Goal: Transaction & Acquisition: Book appointment/travel/reservation

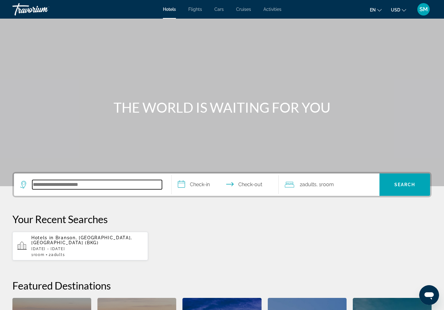
click at [83, 189] on input "Search hotel destination" at bounding box center [97, 184] width 130 height 9
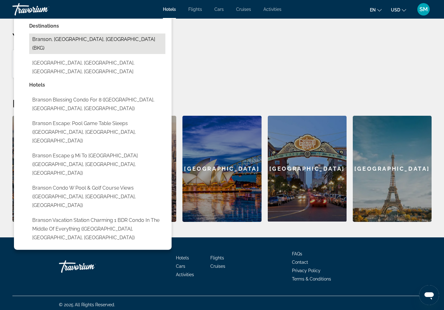
click at [64, 54] on button "Branson, MO, United States (BKG)" at bounding box center [97, 43] width 136 height 20
type input "**********"
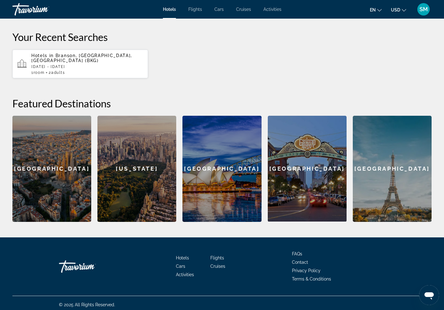
click at [401, 5] on span "Search" at bounding box center [404, 2] width 21 height 5
click at [204, 16] on input "**********" at bounding box center [225, 3] width 109 height 24
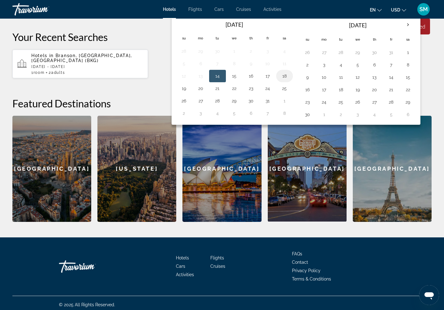
click at [289, 80] on button "18" at bounding box center [284, 76] width 10 height 9
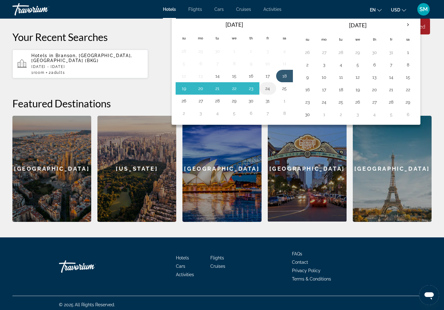
click at [273, 93] on button "24" at bounding box center [268, 88] width 10 height 9
type input "**********"
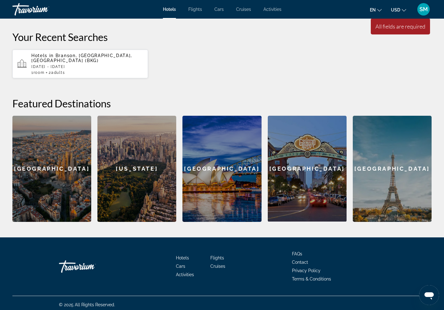
click at [418, 10] on span "Search" at bounding box center [404, 2] width 51 height 15
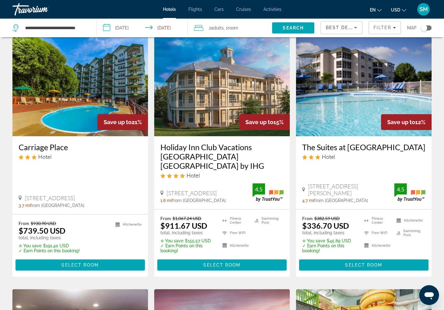
scroll to position [265, 0]
click at [218, 136] on img "Main content" at bounding box center [221, 86] width 135 height 99
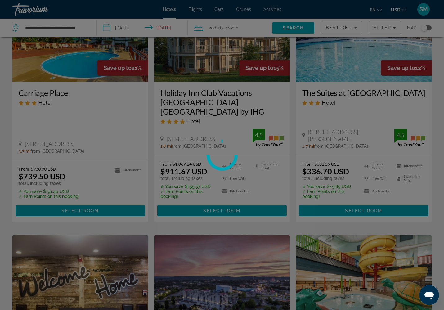
scroll to position [321, 0]
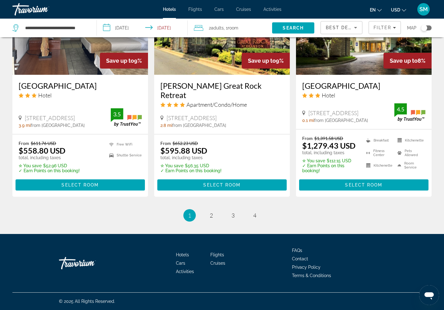
scroll to position [925, 0]
click at [210, 219] on span "2" at bounding box center [211, 215] width 3 height 7
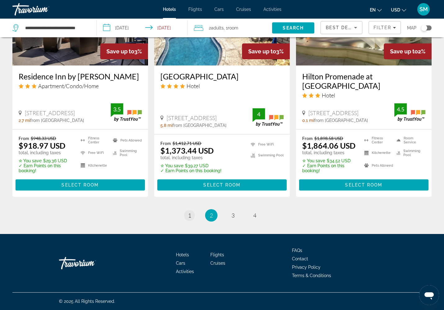
scroll to position [1049, 0]
click at [188, 212] on span "1" at bounding box center [189, 215] width 3 height 7
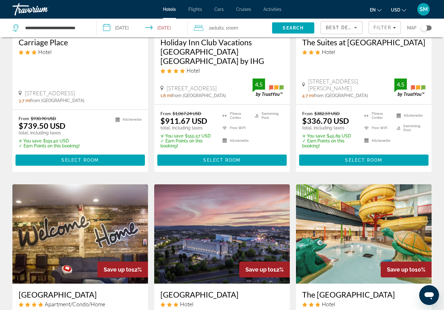
scroll to position [380, 0]
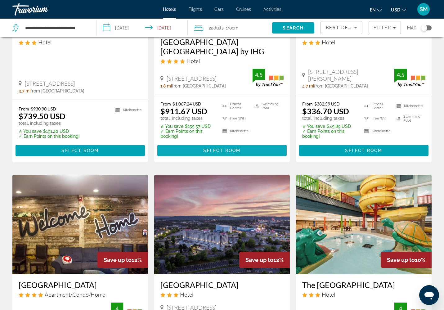
click at [226, 153] on span "Select Room" at bounding box center [221, 150] width 37 height 5
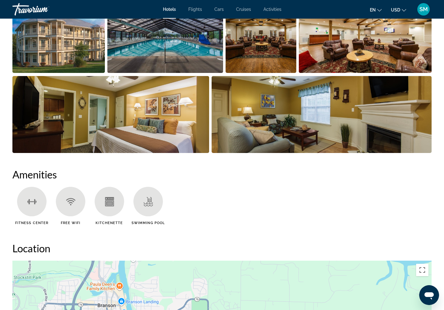
scroll to position [226, 0]
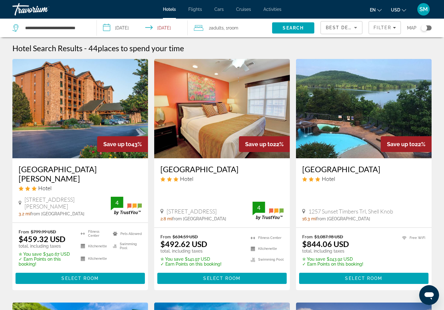
click at [213, 30] on span "Adults" at bounding box center [217, 27] width 13 height 5
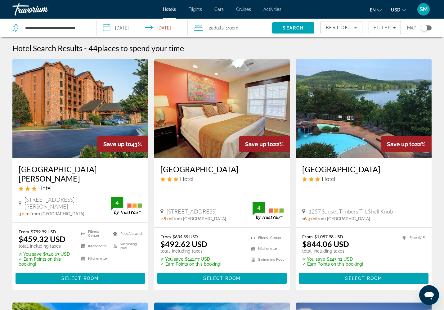
click at [162, 33] on input "**********" at bounding box center [143, 29] width 93 height 20
click at [28, 11] on div "Travorium" at bounding box center [43, 9] width 62 height 16
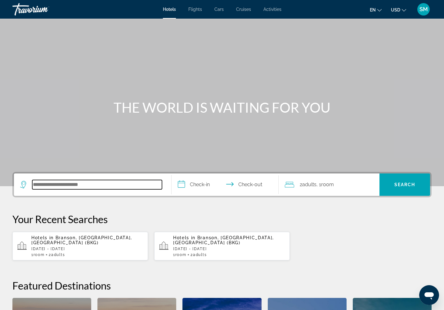
click at [110, 189] on input "Search hotel destination" at bounding box center [97, 184] width 130 height 9
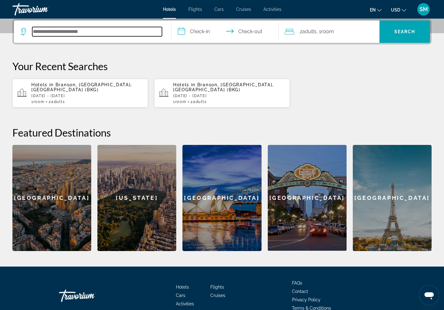
scroll to position [182, 0]
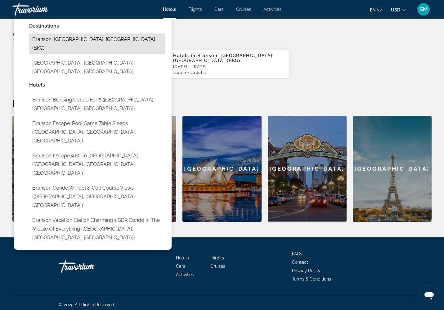
click at [115, 54] on button "Branson, [GEOGRAPHIC_DATA], [GEOGRAPHIC_DATA] (BKG)" at bounding box center [97, 43] width 136 height 20
type input "**********"
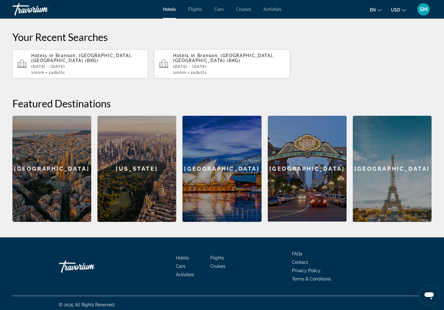
click at [204, 16] on input "**********" at bounding box center [225, 3] width 109 height 24
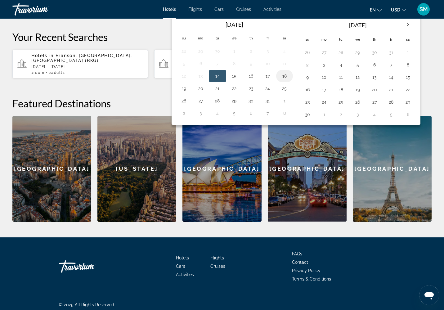
click at [289, 80] on button "18" at bounding box center [284, 76] width 10 height 9
click at [407, 5] on span "Search" at bounding box center [404, 2] width 21 height 5
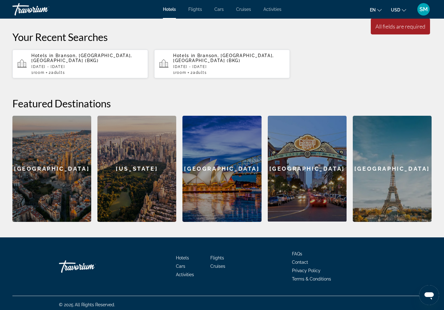
click at [257, 16] on input "**********" at bounding box center [225, 3] width 109 height 24
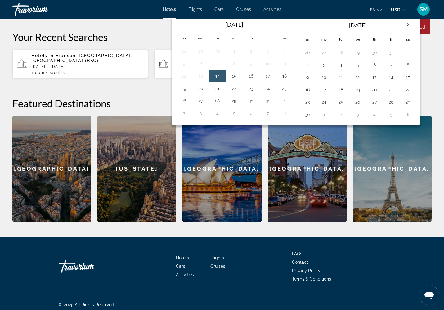
click at [207, 16] on input "**********" at bounding box center [225, 3] width 109 height 24
click at [206, 16] on input "**********" at bounding box center [225, 3] width 109 height 24
click at [289, 80] on button "18" at bounding box center [284, 76] width 10 height 9
click at [256, 16] on input "**********" at bounding box center [225, 3] width 109 height 24
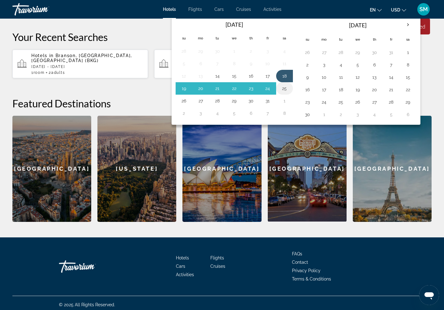
click at [289, 93] on button "25" at bounding box center [284, 88] width 10 height 9
type input "**********"
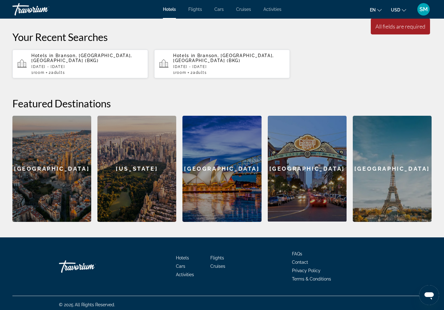
click at [404, 10] on span "Search" at bounding box center [404, 2] width 51 height 15
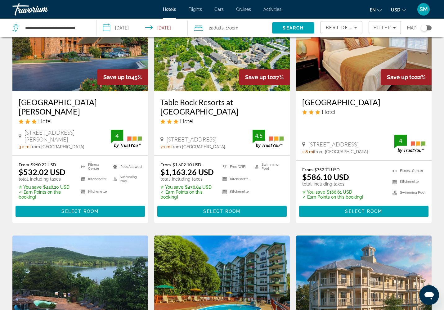
scroll to position [36, 0]
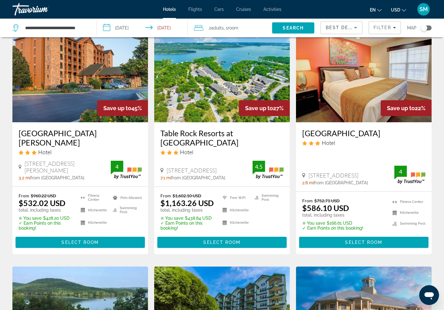
click at [166, 33] on input "**********" at bounding box center [143, 29] width 93 height 20
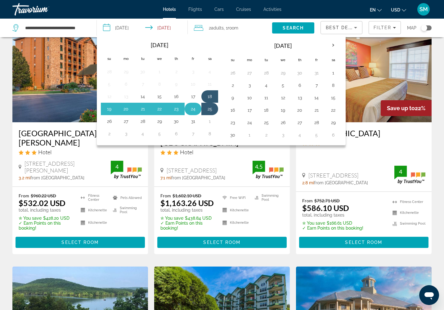
click at [198, 113] on button "24" at bounding box center [193, 108] width 10 height 9
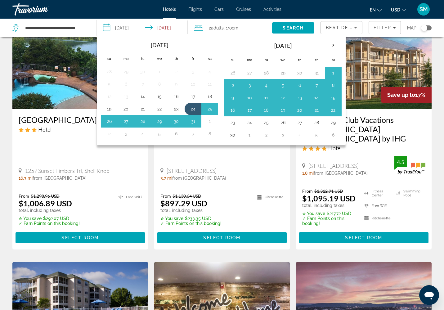
scroll to position [294, 0]
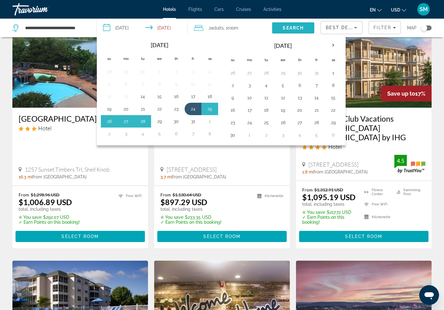
click at [282, 30] on span "Search" at bounding box center [292, 27] width 21 height 5
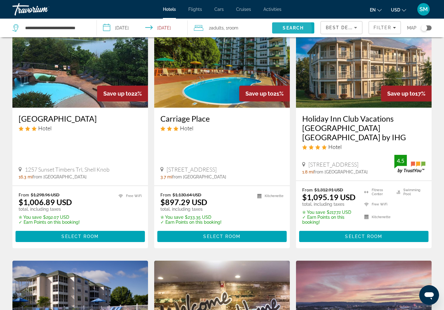
click at [282, 30] on span "Search" at bounding box center [292, 27] width 21 height 5
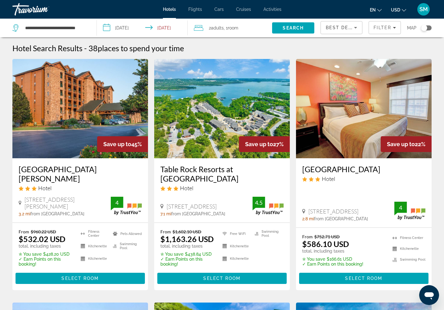
scroll to position [0, 0]
click at [165, 30] on input "**********" at bounding box center [143, 29] width 93 height 20
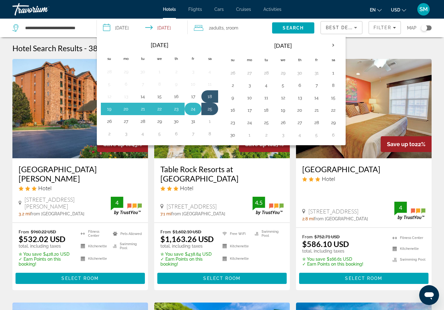
click at [201, 115] on td "24" at bounding box center [192, 109] width 17 height 12
click at [198, 113] on button "24" at bounding box center [193, 108] width 10 height 9
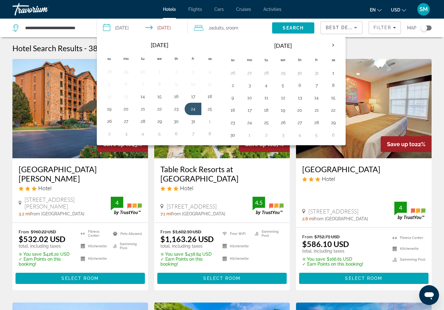
click at [217, 30] on span "Adults" at bounding box center [217, 27] width 13 height 5
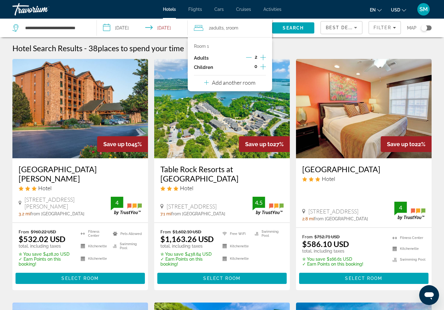
click at [167, 32] on input "**********" at bounding box center [143, 29] width 93 height 20
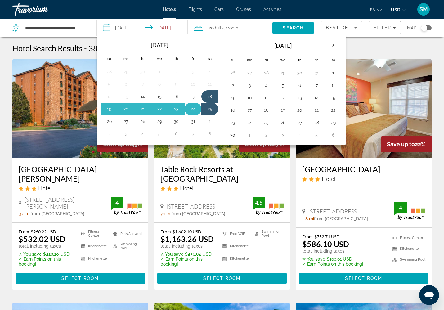
click at [198, 113] on button "24" at bounding box center [193, 108] width 10 height 9
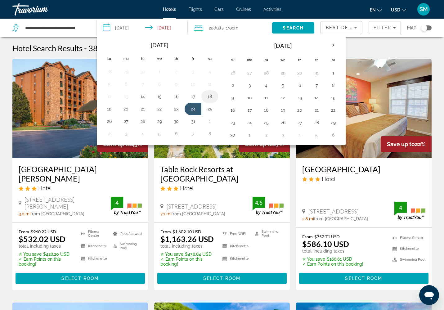
click at [215, 101] on button "18" at bounding box center [210, 96] width 10 height 9
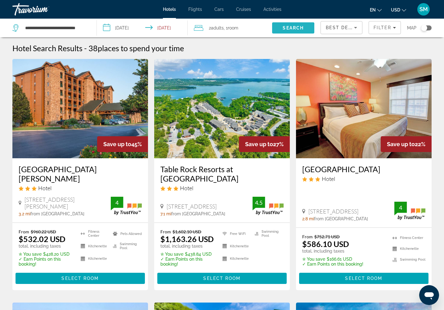
click at [282, 30] on span "Search" at bounding box center [292, 27] width 21 height 5
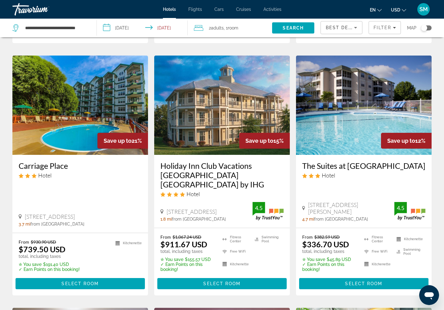
scroll to position [220, 0]
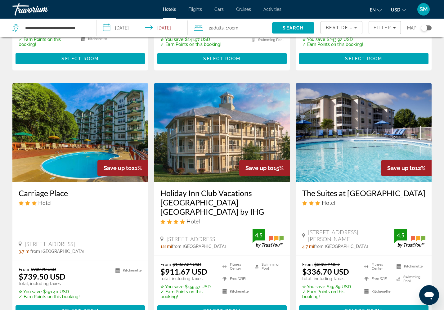
click at [167, 32] on input "**********" at bounding box center [143, 29] width 93 height 20
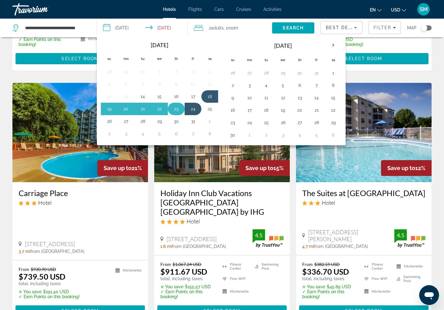
click at [180, 113] on button "23" at bounding box center [176, 108] width 10 height 9
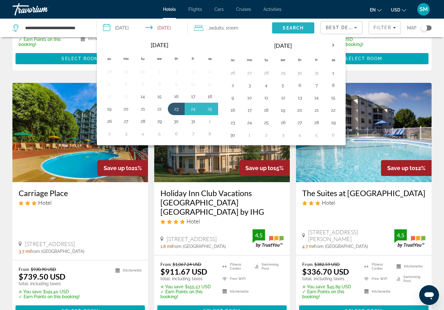
click at [282, 30] on span "Search" at bounding box center [292, 27] width 21 height 5
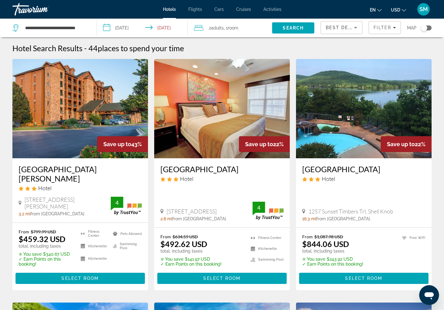
scroll to position [0, 0]
click at [165, 31] on input "**********" at bounding box center [143, 29] width 93 height 20
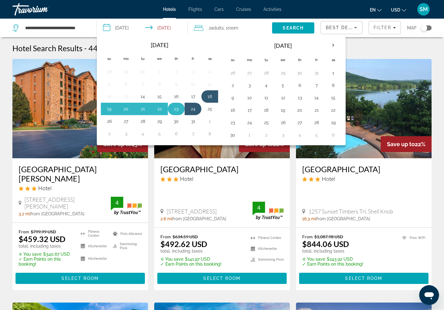
click at [179, 113] on button "23" at bounding box center [176, 108] width 10 height 9
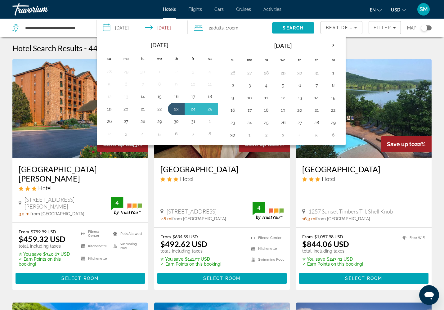
click at [282, 30] on span "Search" at bounding box center [292, 27] width 21 height 5
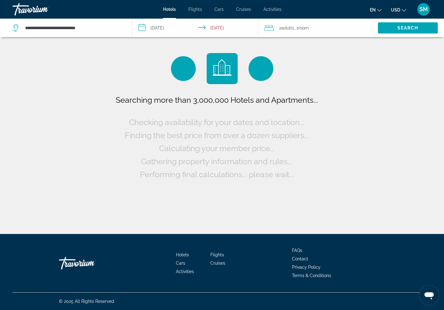
click at [226, 34] on input "**********" at bounding box center [196, 29] width 128 height 20
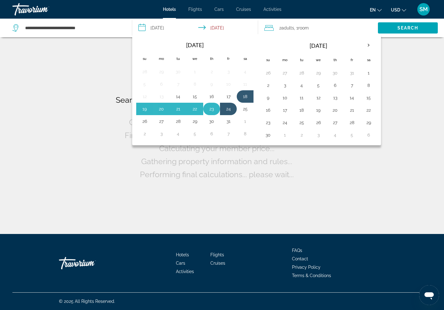
click at [216, 113] on button "23" at bounding box center [211, 108] width 10 height 9
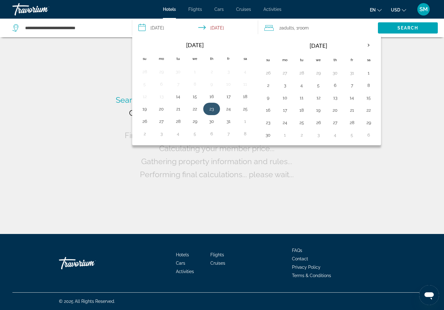
click at [216, 113] on button "23" at bounding box center [211, 108] width 10 height 9
click at [222, 122] on div "Searching more than 3,000,000 Hotels and Apartments... Checking availability fo…" at bounding box center [222, 136] width 216 height 87
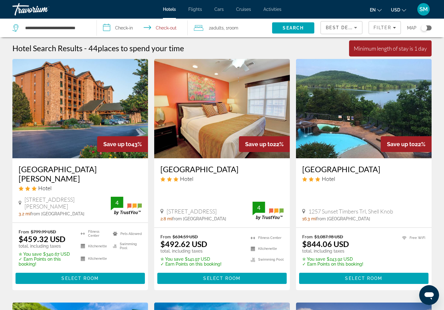
click at [126, 34] on input "**********" at bounding box center [143, 29] width 93 height 20
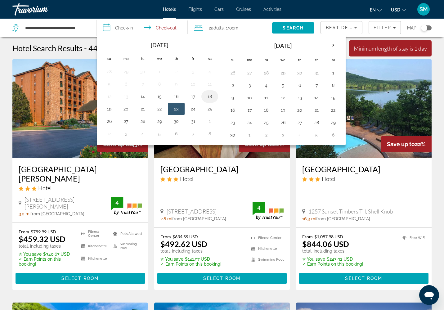
click at [215, 101] on button "18" at bounding box center [210, 96] width 10 height 9
click at [211, 30] on span "Adults" at bounding box center [217, 27] width 13 height 5
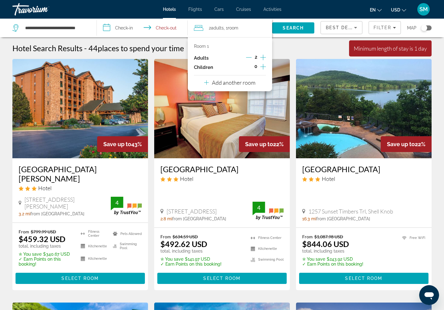
click at [211, 30] on span "Adults" at bounding box center [217, 27] width 13 height 5
click at [161, 30] on input "**********" at bounding box center [143, 29] width 93 height 20
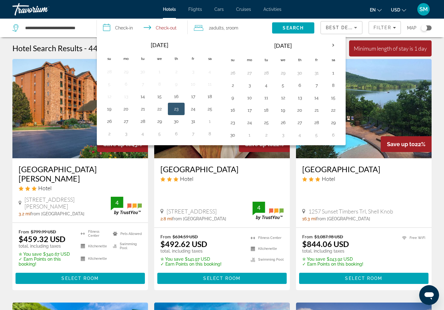
click at [132, 33] on input "**********" at bounding box center [143, 29] width 93 height 20
click at [127, 32] on input "**********" at bounding box center [143, 29] width 93 height 20
click at [215, 101] on button "18" at bounding box center [210, 96] width 10 height 9
type input "**********"
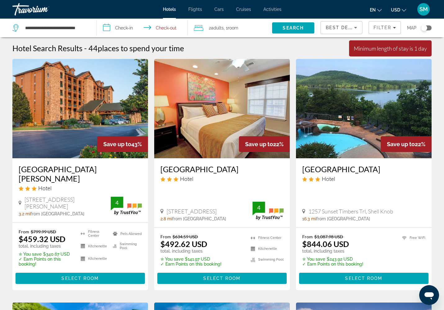
click at [120, 33] on input "**********" at bounding box center [143, 29] width 93 height 20
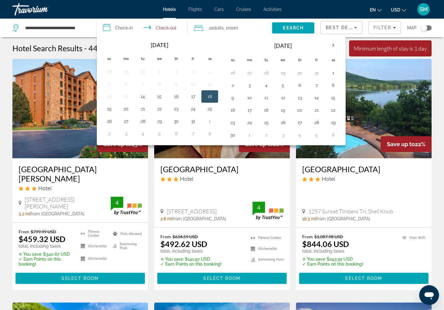
click at [215, 101] on button "18" at bounding box center [210, 96] width 10 height 9
click at [162, 30] on input "**********" at bounding box center [143, 29] width 93 height 20
click at [106, 31] on input "**********" at bounding box center [143, 29] width 93 height 20
click at [215, 101] on button "18" at bounding box center [210, 96] width 10 height 9
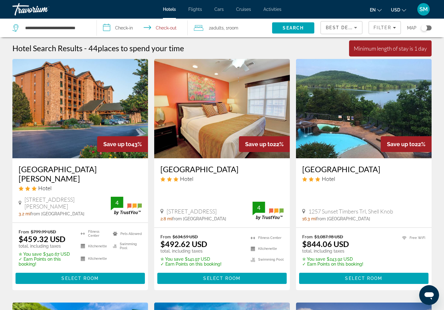
click at [162, 32] on input "**********" at bounding box center [143, 29] width 93 height 20
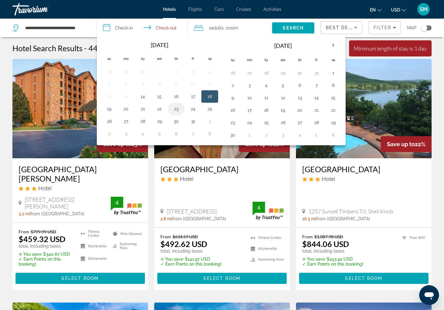
click at [179, 113] on button "23" at bounding box center [176, 108] width 10 height 9
click at [282, 30] on span "Search" at bounding box center [292, 27] width 21 height 5
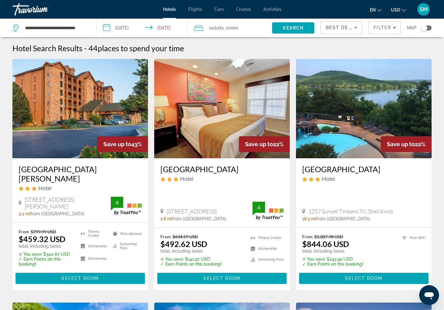
click at [32, 12] on div "Travorium" at bounding box center [43, 9] width 62 height 16
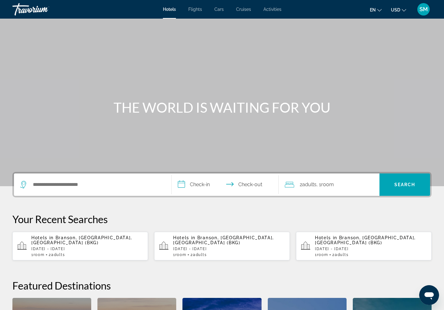
click at [72, 196] on div "Search widget" at bounding box center [92, 184] width 145 height 22
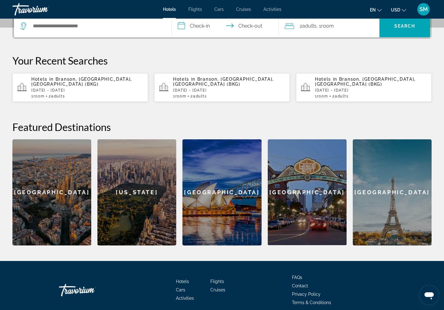
scroll to position [182, 0]
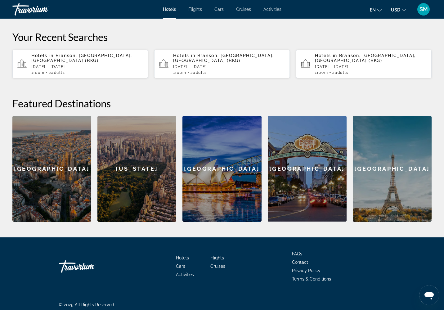
click at [67, 14] on div "Search widget" at bounding box center [92, 2] width 145 height 22
click at [66, 7] on input "Search hotel destination" at bounding box center [97, 2] width 130 height 9
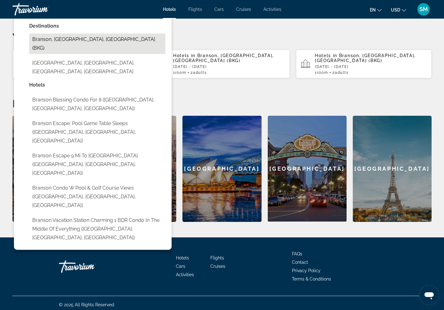
click at [82, 54] on button "Branson, MO, United States (BKG)" at bounding box center [97, 43] width 136 height 20
type input "**********"
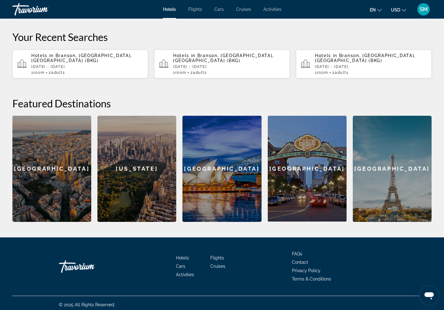
click at [202, 16] on input "**********" at bounding box center [225, 3] width 109 height 24
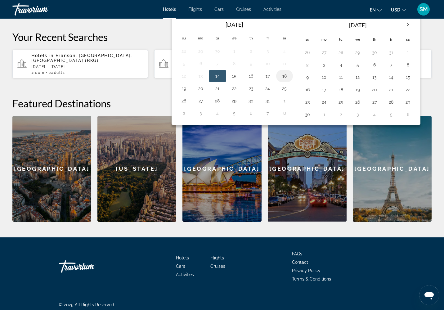
click at [289, 80] on button "18" at bounding box center [284, 76] width 10 height 9
click at [255, 16] on input "**********" at bounding box center [225, 3] width 109 height 24
click at [249, 16] on input "**********" at bounding box center [225, 3] width 109 height 24
click at [242, 95] on td "22" at bounding box center [234, 88] width 17 height 12
click at [238, 93] on button "22" at bounding box center [234, 88] width 10 height 9
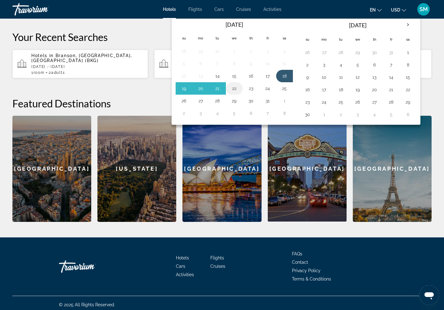
type input "**********"
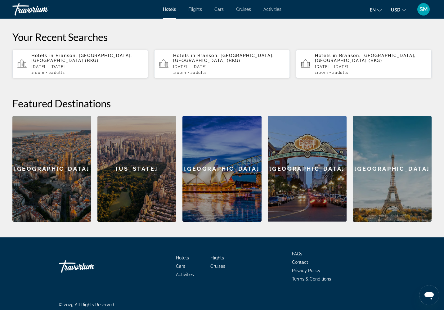
click at [404, 5] on span "Search" at bounding box center [404, 2] width 21 height 5
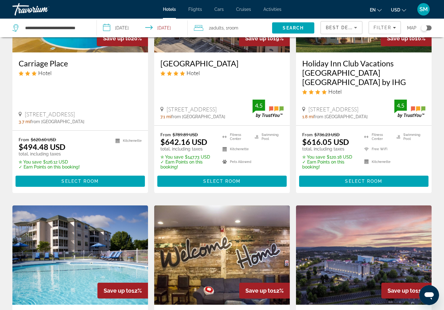
scroll to position [349, 0]
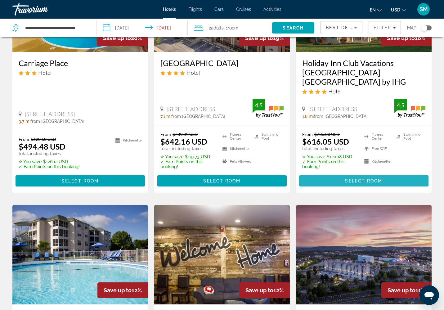
click at [368, 183] on span "Select Room" at bounding box center [363, 180] width 37 height 5
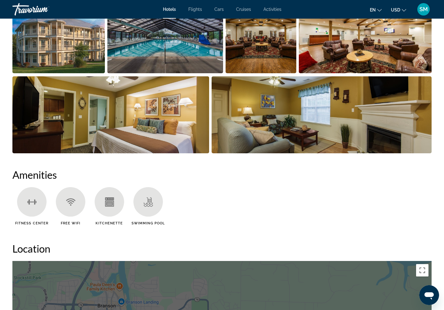
scroll to position [251, 0]
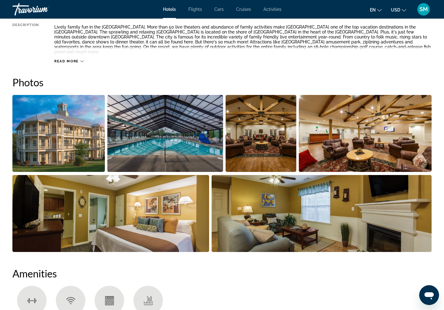
click at [79, 63] on span "Read more" at bounding box center [66, 61] width 24 height 4
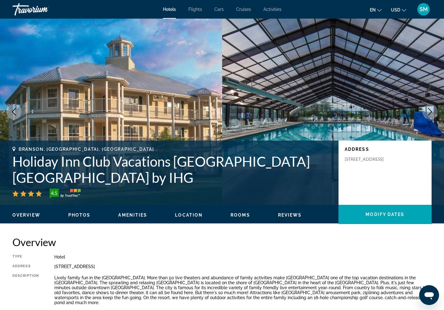
scroll to position [0, 0]
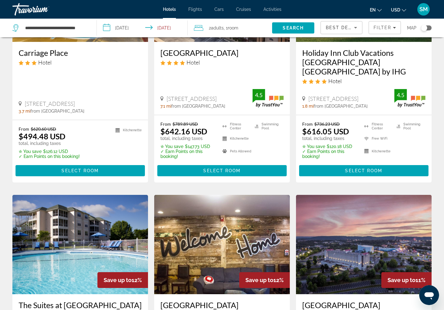
scroll to position [360, 0]
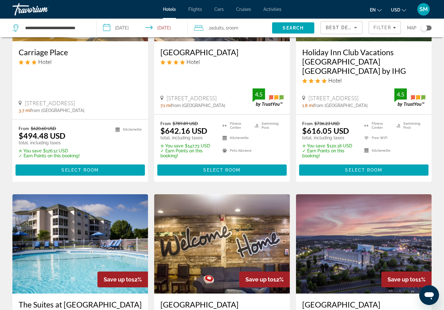
click at [333, 148] on p "✮ You save $120.18 USD" at bounding box center [329, 145] width 54 height 5
click at [332, 158] on p "✓ Earn Points on this booking!" at bounding box center [329, 153] width 54 height 10
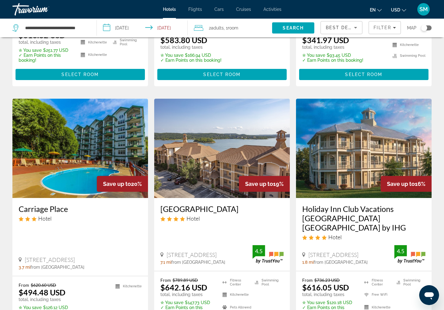
scroll to position [204, 0]
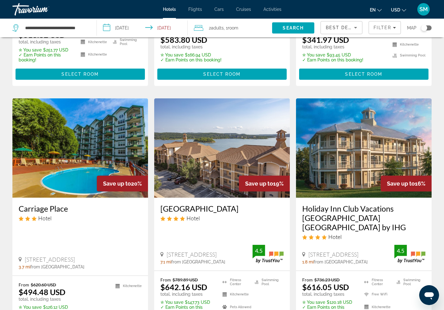
click at [350, 198] on img "Main content" at bounding box center [363, 147] width 135 height 99
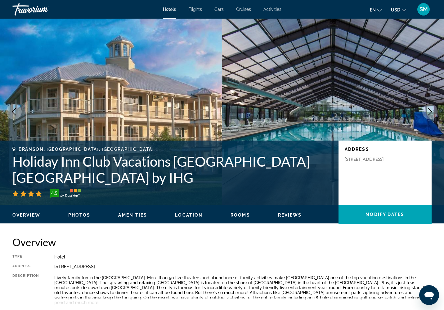
click at [38, 10] on div "Travorium" at bounding box center [43, 9] width 62 height 16
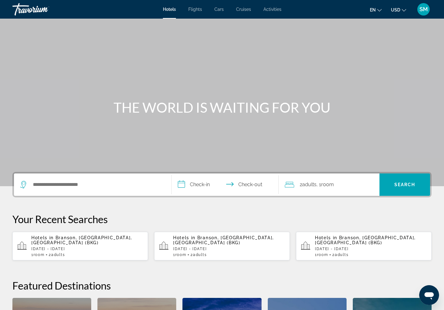
click at [40, 10] on div "Travorium" at bounding box center [43, 9] width 62 height 16
click at [40, 12] on div "Travorium" at bounding box center [43, 9] width 62 height 16
click at [25, 17] on div "Travorium" at bounding box center [43, 9] width 62 height 16
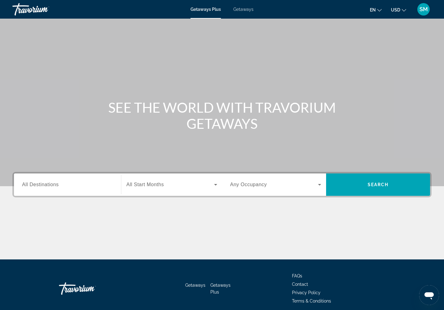
click at [45, 187] on span "All Destinations" at bounding box center [40, 184] width 37 height 5
click at [45, 189] on input "Destination All Destinations" at bounding box center [67, 184] width 91 height 7
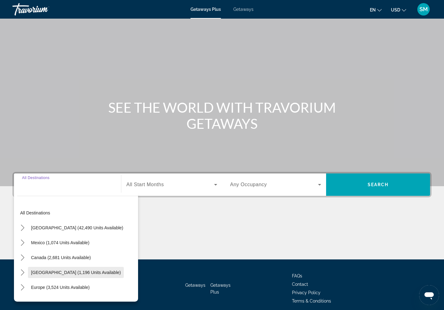
scroll to position [92, 0]
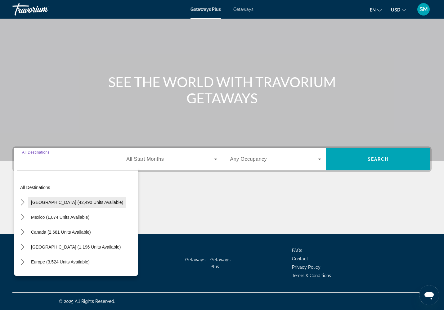
click at [63, 200] on span "[GEOGRAPHIC_DATA] (42,490 units available)" at bounding box center [77, 202] width 92 height 5
type input "**********"
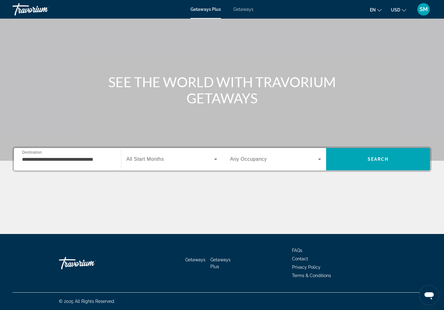
click at [145, 156] on span "All Start Months" at bounding box center [145, 158] width 38 height 5
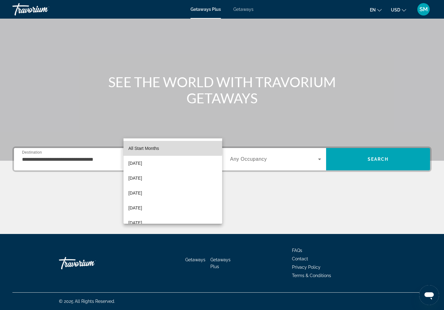
click at [160, 148] on mat-option "All Start Months" at bounding box center [172, 148] width 99 height 15
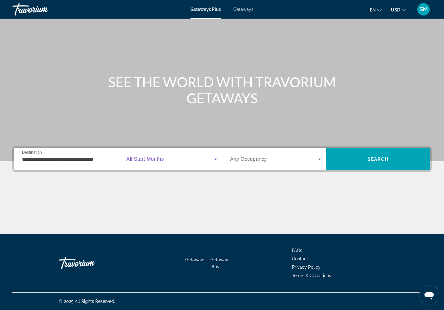
click at [164, 150] on div "Search widget" at bounding box center [171, 158] width 91 height 17
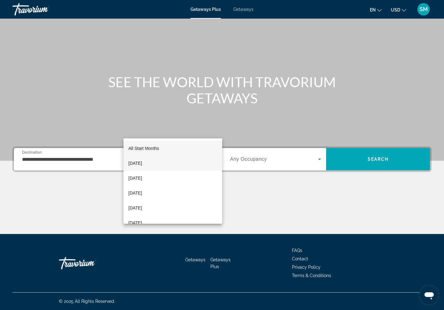
click at [158, 163] on mat-option "[DATE]" at bounding box center [172, 163] width 99 height 15
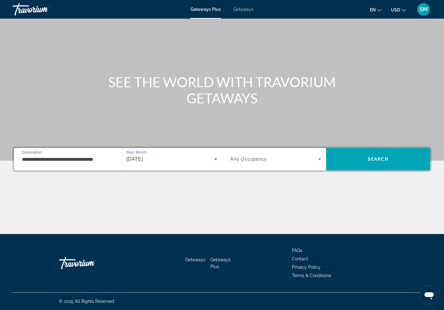
click at [277, 155] on span "Search widget" at bounding box center [274, 158] width 88 height 7
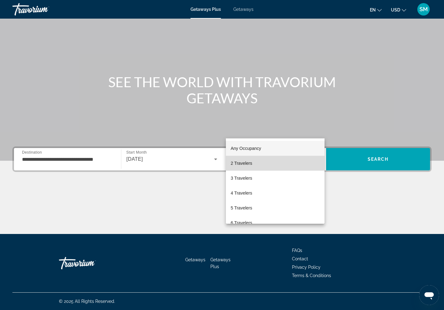
click at [267, 165] on mat-option "2 Travelers" at bounding box center [275, 163] width 99 height 15
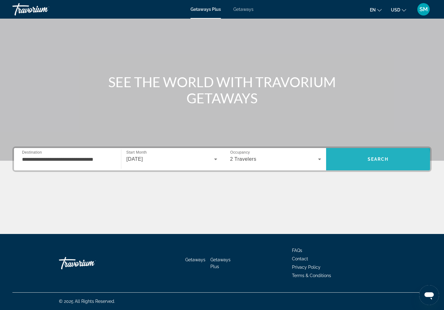
click at [373, 152] on span "Search" at bounding box center [378, 159] width 104 height 15
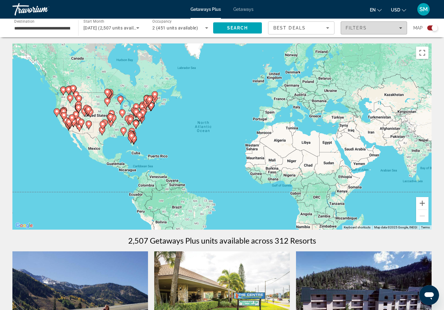
click at [397, 34] on span "Filters" at bounding box center [374, 27] width 66 height 15
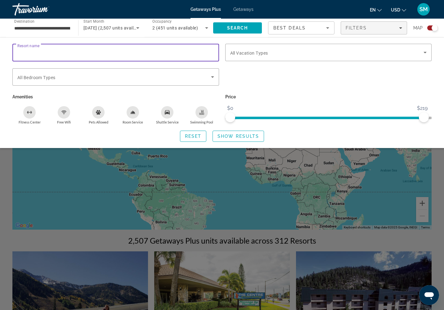
click at [32, 56] on input "Resort name" at bounding box center [115, 52] width 197 height 7
type input "*"
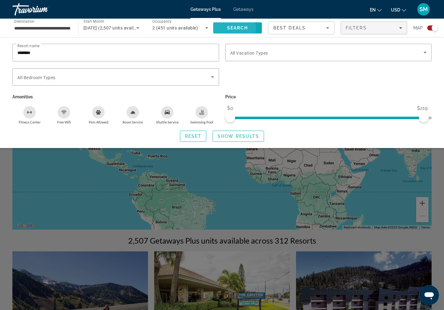
click at [237, 30] on span "Search" at bounding box center [237, 27] width 21 height 5
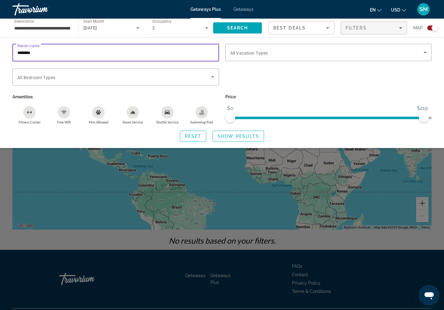
drag, startPoint x: 39, startPoint y: 60, endPoint x: 6, endPoint y: 58, distance: 33.2
click at [6, 58] on div "Resort name ******** Vacation Types All Vacation Types Bedroom Types All Bedroo…" at bounding box center [222, 93] width 444 height 98
type input "*******"
click at [235, 30] on span "Search" at bounding box center [237, 27] width 21 height 5
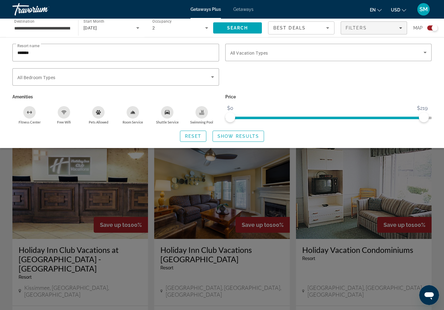
scroll to position [105, 0]
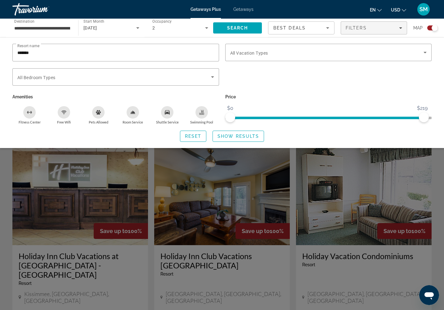
click at [271, 219] on div "Search widget" at bounding box center [222, 201] width 444 height 217
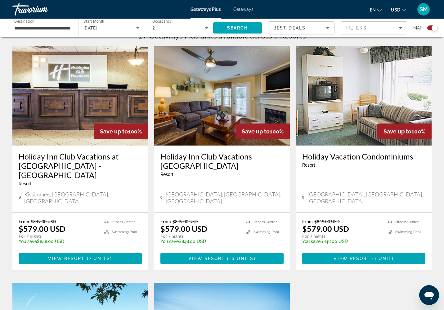
scroll to position [206, 0]
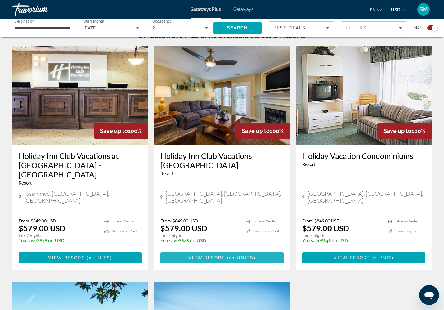
click at [227, 265] on span "Main content" at bounding box center [221, 257] width 123 height 15
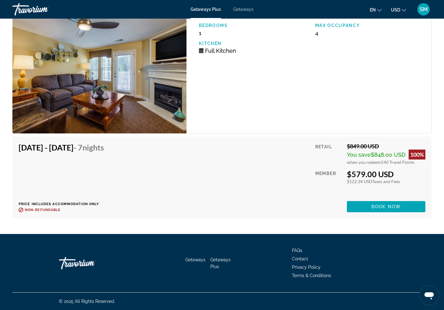
scroll to position [1915, 0]
click at [411, 159] on div "100%" at bounding box center [416, 154] width 17 height 10
click at [376, 158] on span "$848.00 USD" at bounding box center [388, 154] width 35 height 7
click at [360, 149] on div "$849.00 USD" at bounding box center [386, 146] width 78 height 7
click at [359, 165] on span "when you redeem" at bounding box center [364, 161] width 34 height 5
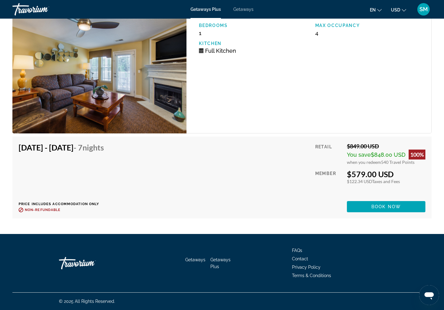
click at [317, 165] on div "Retail" at bounding box center [328, 154] width 27 height 22
click at [377, 214] on span "Main content" at bounding box center [386, 206] width 78 height 15
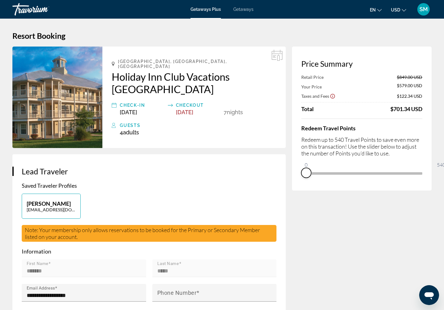
drag, startPoint x: 414, startPoint y: 214, endPoint x: 271, endPoint y: 214, distance: 142.9
click at [292, 190] on div "Price Summary Retail Price $849.00 USD Your Price $579.00 USD Taxes and Fees $1…" at bounding box center [362, 119] width 140 height 144
drag, startPoint x: 279, startPoint y: 196, endPoint x: 303, endPoint y: 194, distance: 24.3
click at [304, 173] on ngx-slider "0 540 108" at bounding box center [361, 172] width 121 height 1
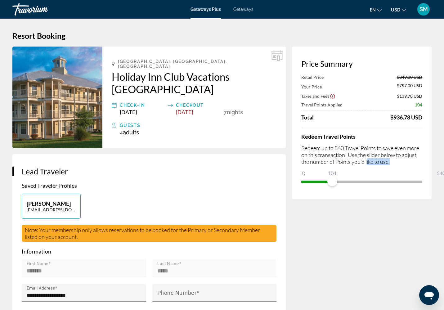
drag, startPoint x: 304, startPoint y: 194, endPoint x: 336, endPoint y: 193, distance: 32.3
click at [336, 165] on p "Redeem up to 540 Travel Points to save even more on this transaction! Use the s…" at bounding box center [361, 154] width 121 height 20
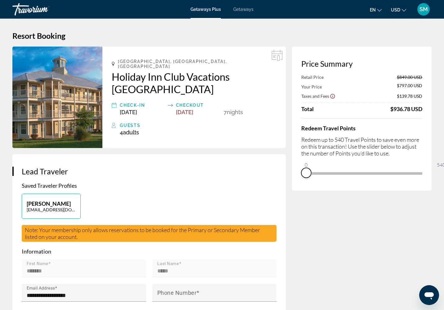
drag, startPoint x: 306, startPoint y: 215, endPoint x: 266, endPoint y: 213, distance: 40.3
click at [292, 190] on div "Price Summary Retail Price $849.00 USD Your Price $797.00 USD Taxes and Fees $1…" at bounding box center [362, 119] width 140 height 144
drag, startPoint x: 277, startPoint y: 199, endPoint x: 303, endPoint y: 198, distance: 25.8
click at [303, 173] on ngx-slider "0 540 100" at bounding box center [361, 172] width 121 height 1
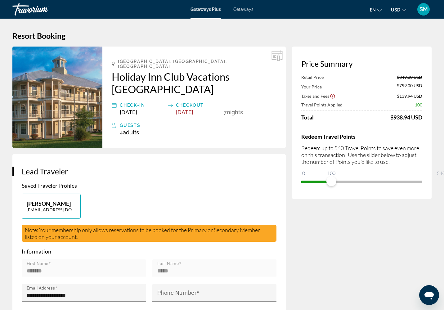
click at [303, 165] on p "Redeem up to 540 Travel Points to save even more on this transaction! Use the s…" at bounding box center [361, 154] width 121 height 20
drag, startPoint x: 304, startPoint y: 213, endPoint x: 335, endPoint y: 212, distance: 31.3
click at [359, 186] on span "ngx-slider" at bounding box center [364, 181] width 10 height 10
drag, startPoint x: 336, startPoint y: 215, endPoint x: 409, endPoint y: 216, distance: 72.2
click at [432, 186] on span "ngx-slider" at bounding box center [437, 181] width 10 height 10
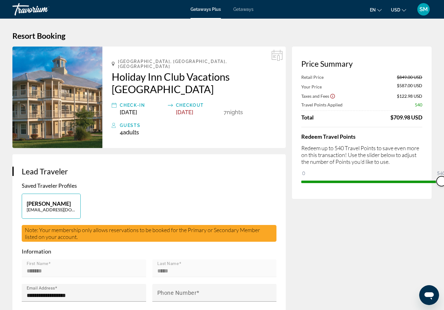
drag, startPoint x: 410, startPoint y: 215, endPoint x: 425, endPoint y: 214, distance: 15.2
click at [425, 199] on div "Price Summary Retail Price $849.00 USD Your Price $587.00 USD Taxes and Fees $1…" at bounding box center [362, 123] width 140 height 152
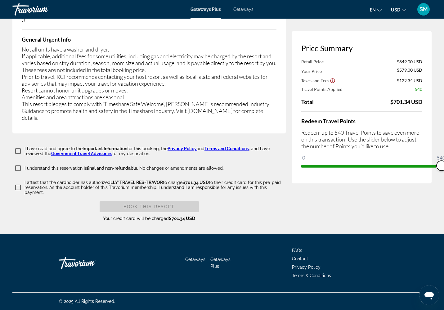
scroll to position [1308, 0]
click at [330, 83] on icon "Show Taxes and Fees disclaimer" at bounding box center [333, 81] width 6 height 6
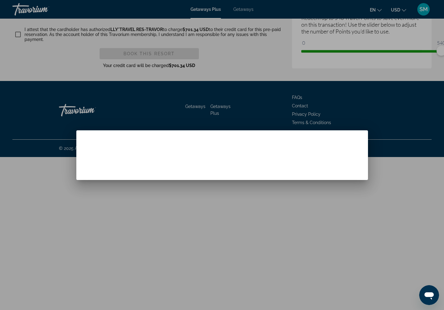
scroll to position [0, 0]
click at [229, 172] on span "Close" at bounding box center [222, 169] width 15 height 5
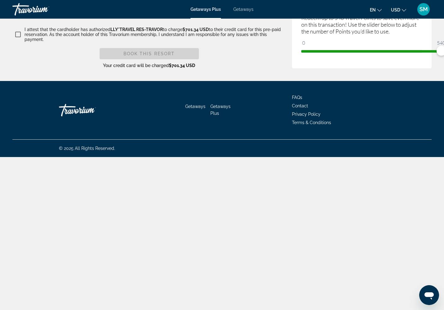
scroll to position [1308, 0]
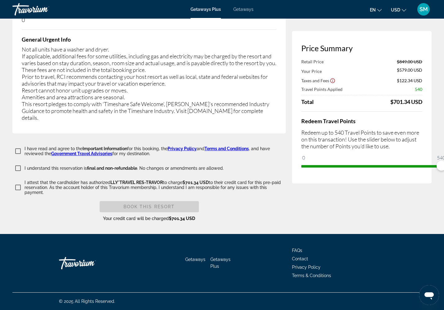
click at [415, 92] on span "540" at bounding box center [418, 89] width 7 height 5
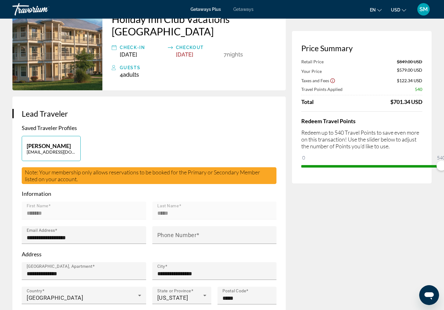
scroll to position [29, 0]
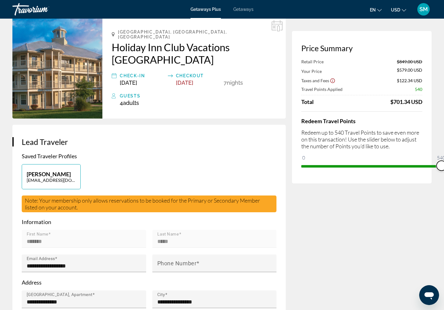
drag, startPoint x: 413, startPoint y: 197, endPoint x: 488, endPoint y: 188, distance: 76.3
click at [443, 188] on html "Skip to main content Getaways Plus Getaways en English Español Français Italian…" at bounding box center [222, 126] width 444 height 310
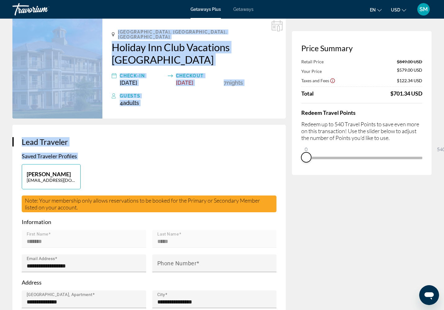
drag, startPoint x: 414, startPoint y: 197, endPoint x: 259, endPoint y: 195, distance: 154.7
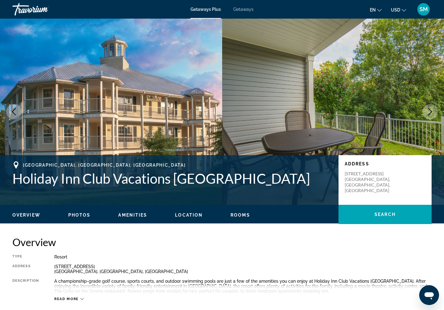
click at [207, 12] on span "Getaways Plus" at bounding box center [205, 9] width 30 height 5
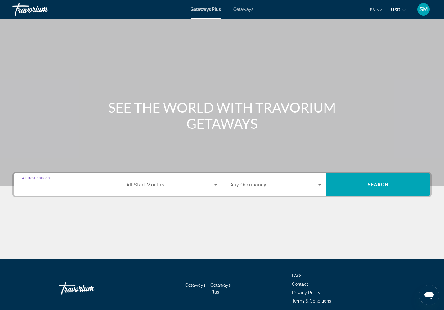
click at [77, 189] on input "Destination All Destinations" at bounding box center [67, 184] width 91 height 7
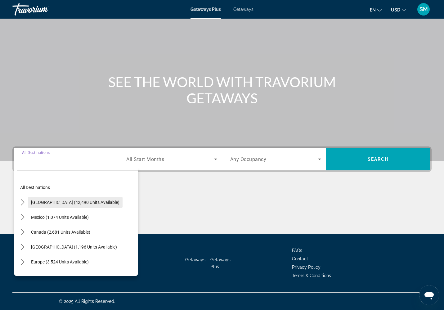
click at [75, 197] on button "[GEOGRAPHIC_DATA] (42,490 units available)" at bounding box center [75, 202] width 95 height 11
type input "**********"
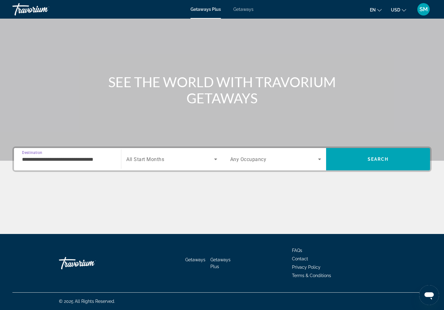
click at [148, 150] on div "Search widget" at bounding box center [171, 158] width 91 height 17
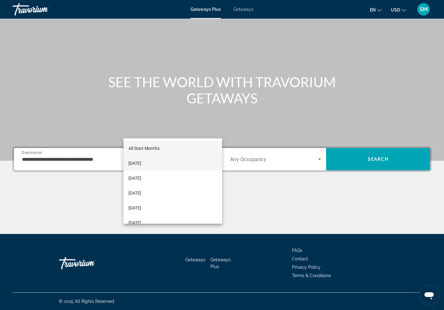
click at [141, 164] on span "[DATE]" at bounding box center [134, 162] width 13 height 7
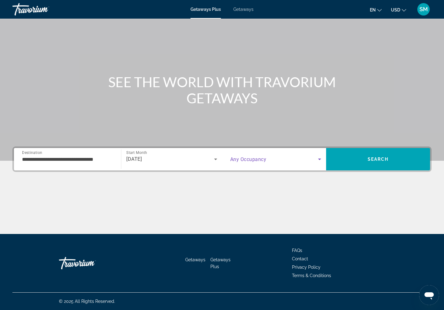
click at [291, 155] on span "Search widget" at bounding box center [274, 158] width 88 height 7
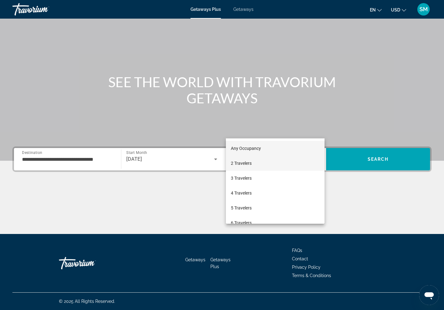
click at [270, 165] on mat-option "2 Travelers" at bounding box center [275, 163] width 99 height 15
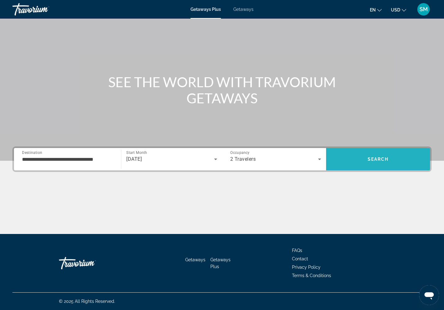
click at [386, 157] on span "Search" at bounding box center [377, 159] width 21 height 5
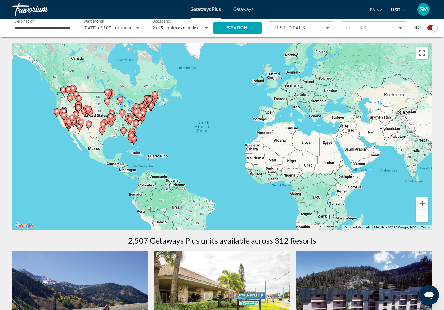
click at [34, 14] on div "Travorium" at bounding box center [43, 9] width 62 height 16
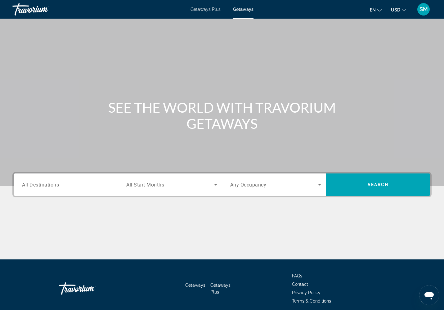
click at [30, 10] on div "Travorium" at bounding box center [43, 9] width 62 height 16
click at [19, 9] on div "Travorium" at bounding box center [43, 9] width 62 height 16
click at [47, 187] on span "All Destinations" at bounding box center [40, 184] width 37 height 6
click at [47, 189] on input "Destination All Destinations" at bounding box center [67, 184] width 91 height 7
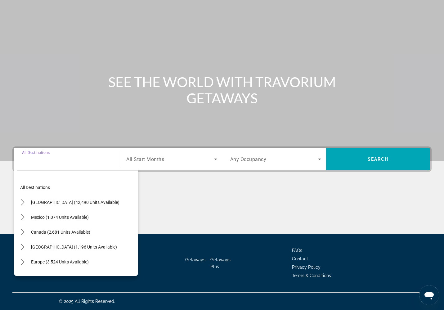
scroll to position [92, 0]
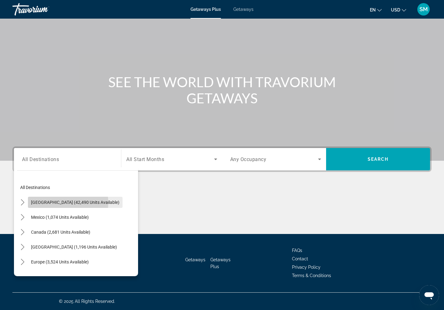
click at [58, 200] on span "[GEOGRAPHIC_DATA] (42,490 units available)" at bounding box center [75, 202] width 88 height 5
type input "**********"
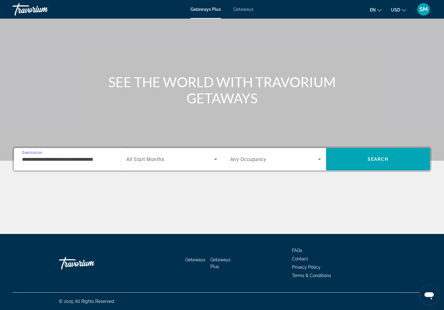
click at [149, 156] on span "All Start Months" at bounding box center [145, 159] width 38 height 6
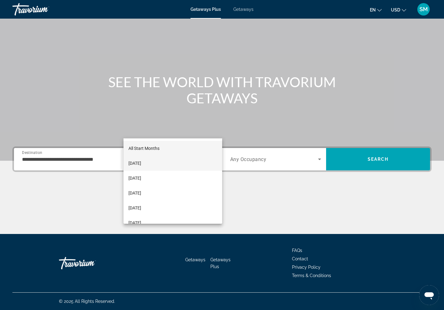
click at [141, 164] on span "[DATE]" at bounding box center [134, 162] width 13 height 7
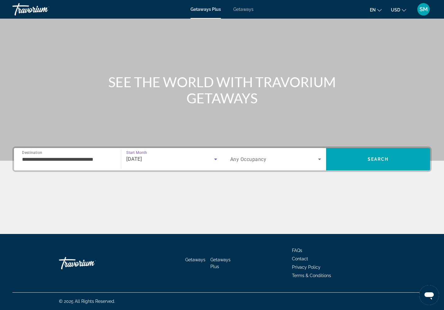
click at [269, 155] on span "Search widget" at bounding box center [274, 158] width 88 height 7
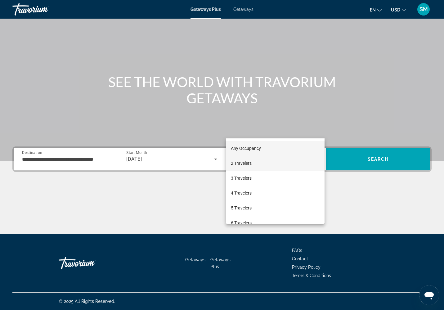
click at [260, 162] on mat-option "2 Travelers" at bounding box center [275, 163] width 99 height 15
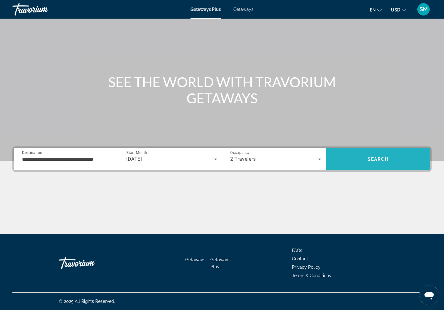
click at [398, 152] on span "Search" at bounding box center [378, 159] width 104 height 15
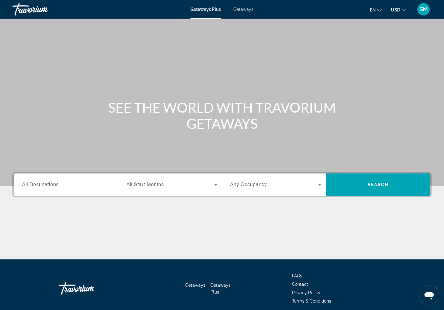
click at [61, 193] on div "Search widget" at bounding box center [67, 185] width 91 height 18
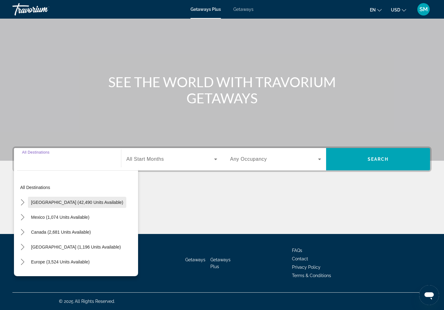
click at [67, 195] on span "Select destination: United States (42,490 units available)" at bounding box center [77, 202] width 98 height 15
type input "**********"
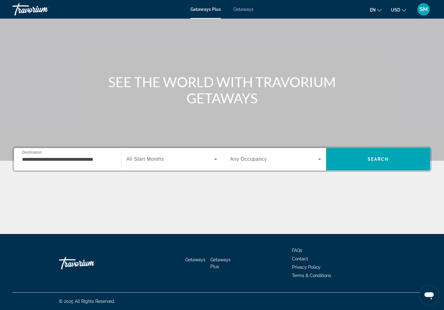
click at [149, 150] on div "Search widget" at bounding box center [171, 158] width 91 height 17
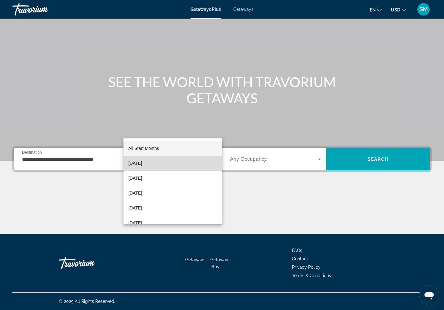
click at [163, 163] on mat-option "[DATE]" at bounding box center [172, 163] width 99 height 15
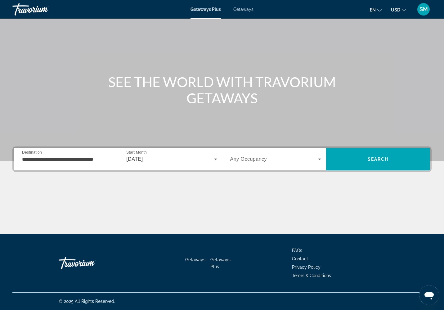
click at [264, 150] on div "Search widget" at bounding box center [275, 158] width 91 height 17
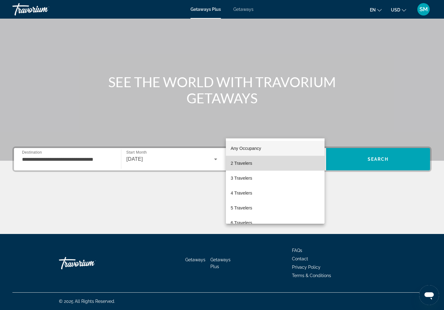
click at [256, 165] on mat-option "2 Travelers" at bounding box center [275, 163] width 99 height 15
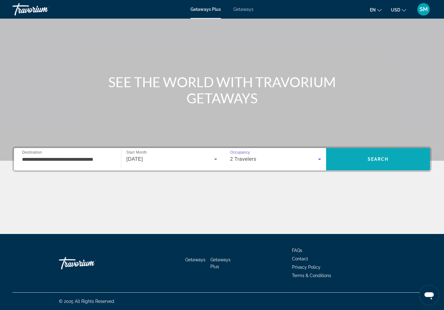
click at [393, 152] on span "Search" at bounding box center [378, 159] width 104 height 15
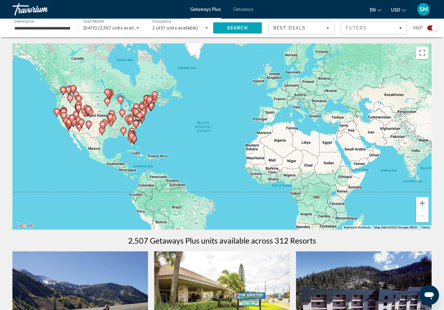
click at [110, 122] on icon "Main content" at bounding box center [110, 118] width 6 height 8
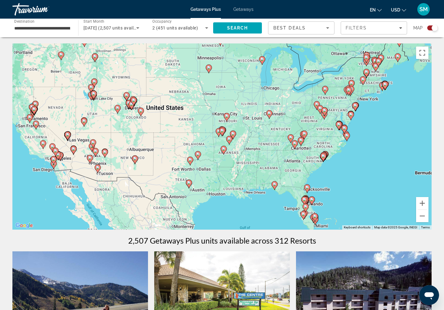
click at [223, 132] on image "Main content" at bounding box center [222, 131] width 4 height 4
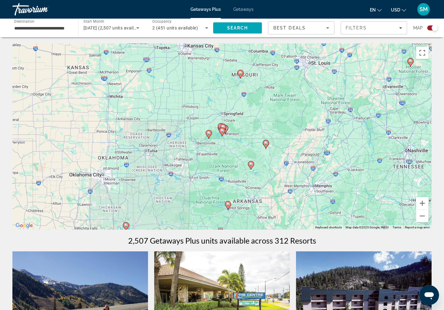
click at [223, 132] on image "Main content" at bounding box center [222, 131] width 4 height 4
type input "**********"
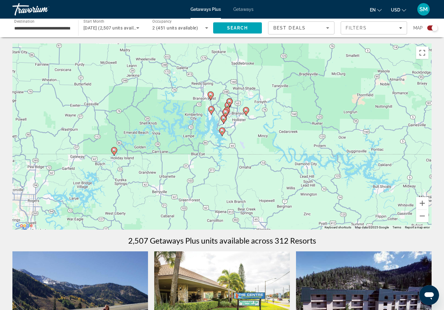
click at [247, 112] on image "Main content" at bounding box center [246, 110] width 4 height 4
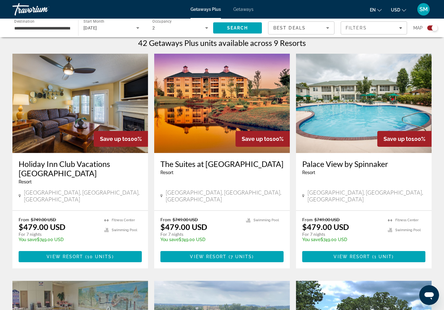
scroll to position [195, 0]
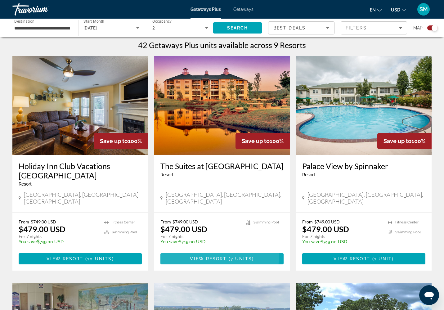
click at [220, 261] on span "View Resort" at bounding box center [208, 258] width 37 height 5
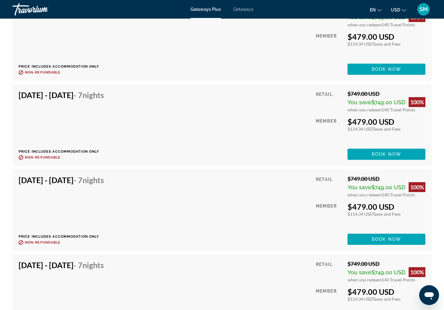
scroll to position [1198, 0]
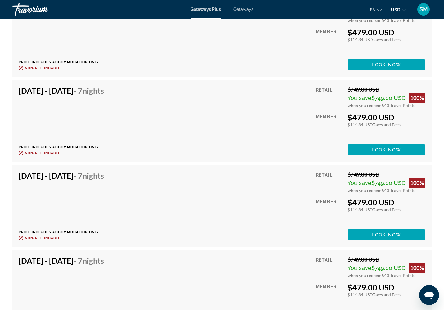
click at [357, 16] on span "You save" at bounding box center [359, 13] width 24 height 7
click at [374, 16] on span "$749.00 USD" at bounding box center [388, 13] width 34 height 7
click at [381, 23] on span "540 Travel Points" at bounding box center [397, 20] width 33 height 5
click at [378, 67] on span "Book now" at bounding box center [385, 64] width 29 height 5
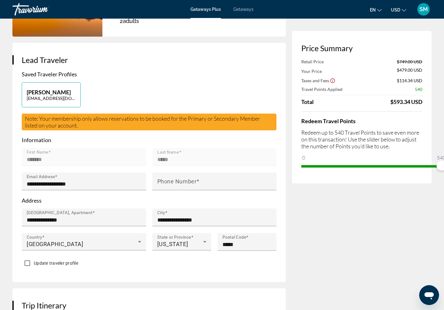
scroll to position [164, 0]
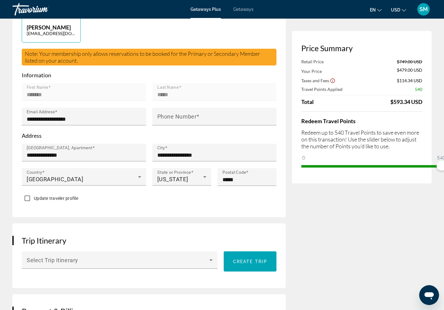
click at [54, 31] on p "[PERSON_NAME]" at bounding box center [51, 27] width 49 height 7
type input "*******"
type input "*****"
type input "**********"
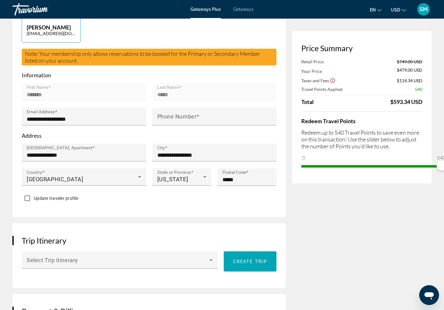
type input "**********"
type input "*****"
click at [50, 36] on p "[EMAIL_ADDRESS][DOMAIN_NAME]" at bounding box center [51, 33] width 49 height 5
type input "*******"
type input "*****"
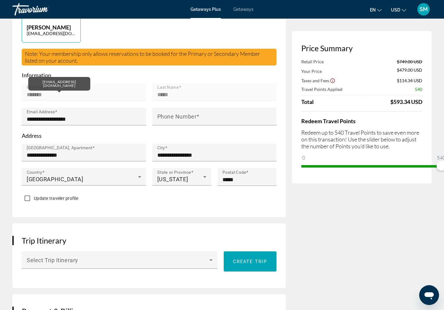
type input "**********"
type input "*****"
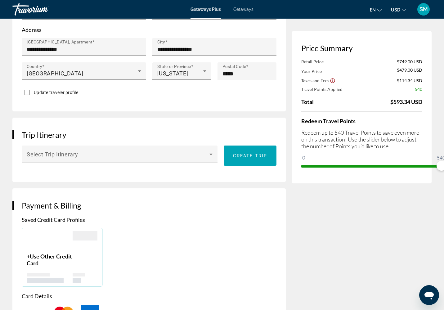
scroll to position [275, 0]
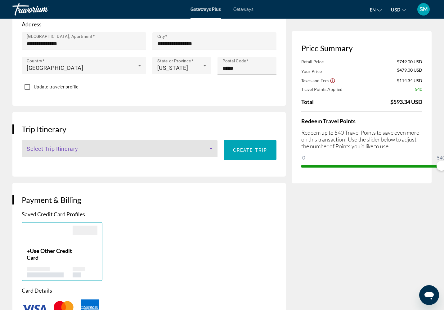
click at [207, 152] on icon "Main content" at bounding box center [210, 148] width 7 height 7
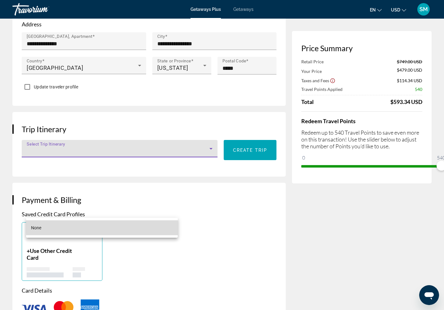
click at [154, 224] on mat-option "None" at bounding box center [102, 227] width 152 height 15
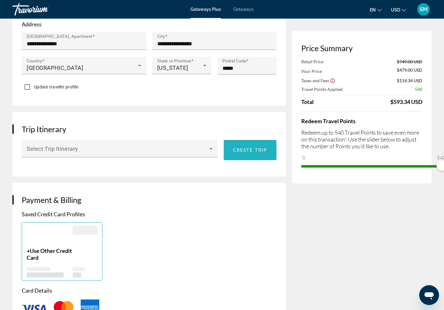
click at [233, 153] on span "Create trip" at bounding box center [250, 150] width 34 height 5
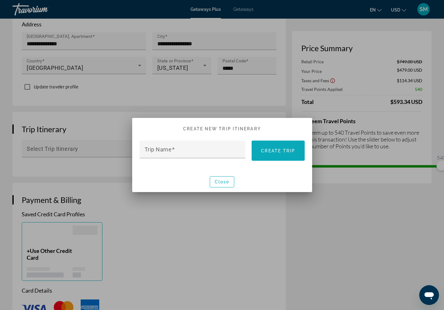
click at [286, 153] on span "Create trip" at bounding box center [278, 150] width 34 height 5
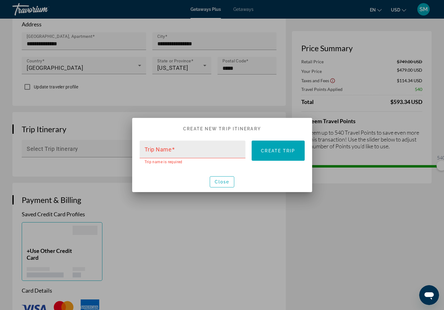
click at [144, 149] on mat-label "Trip Name" at bounding box center [157, 149] width 27 height 7
click at [144, 149] on input "Trip Name" at bounding box center [194, 151] width 100 height 7
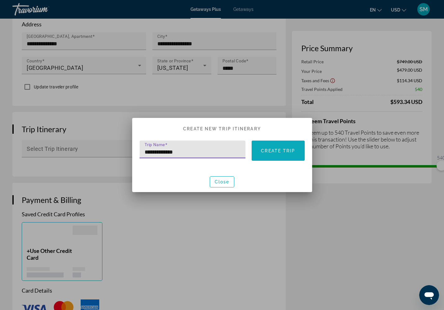
type input "**********"
click at [304, 156] on span at bounding box center [277, 150] width 53 height 15
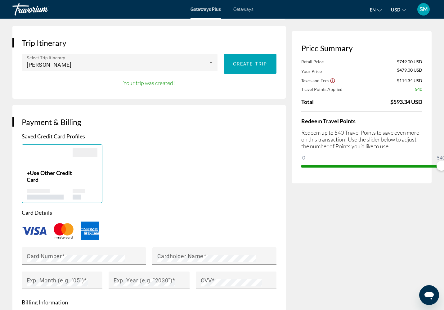
scroll to position [358, 0]
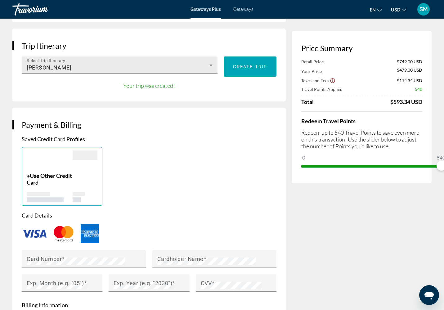
click at [207, 69] on icon "Main content" at bounding box center [210, 64] width 7 height 7
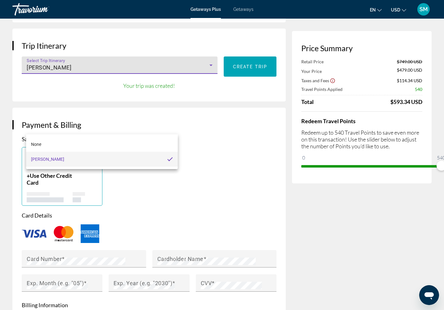
click at [172, 126] on div at bounding box center [222, 155] width 444 height 310
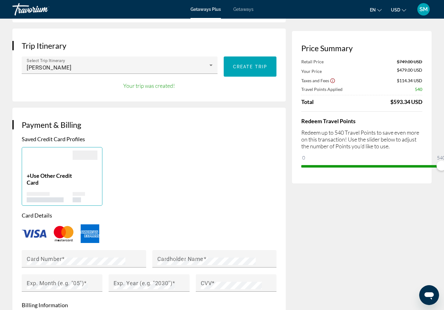
click at [144, 89] on div "Your trip was created!" at bounding box center [149, 85] width 52 height 7
click at [191, 183] on div "Payment & Billing Saved Credit Card Profiles + Use Other Credit Card Card Detai…" at bounding box center [148, 272] width 273 height 328
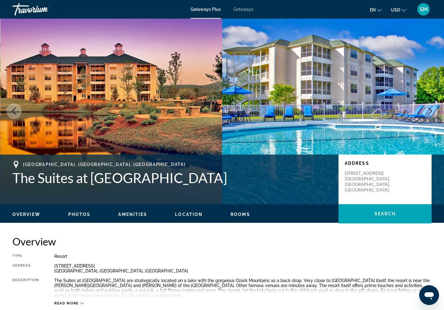
scroll to position [2, 0]
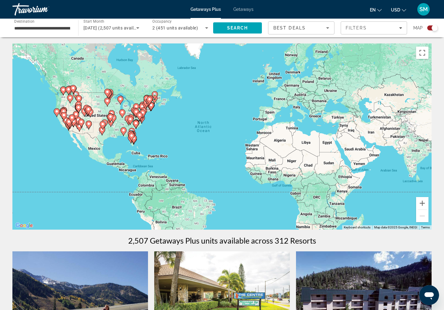
click at [37, 13] on div "Travorium" at bounding box center [43, 9] width 62 height 16
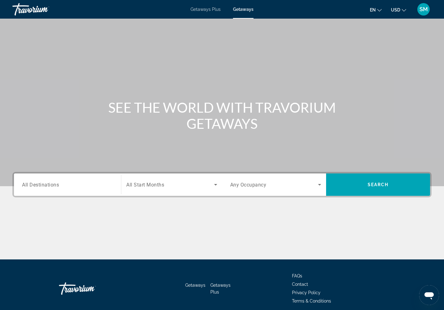
click at [81, 189] on input "Destination All Destinations" at bounding box center [67, 184] width 91 height 7
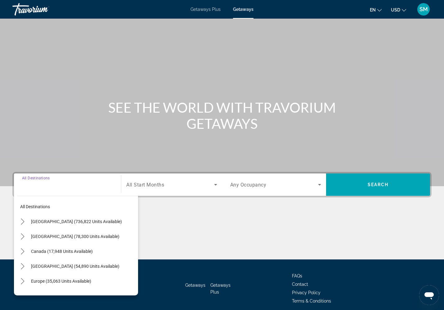
scroll to position [92, 0]
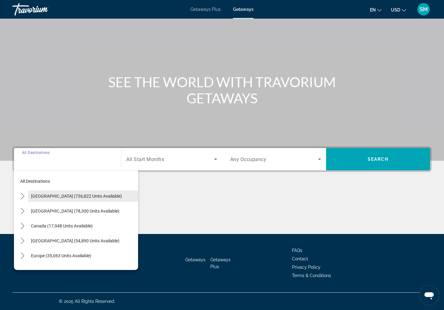
click at [80, 193] on span "[GEOGRAPHIC_DATA] (736,822 units available)" at bounding box center [76, 195] width 91 height 5
type input "**********"
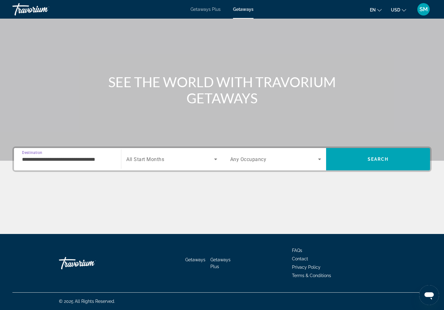
click at [170, 155] on span "Search widget" at bounding box center [169, 158] width 87 height 7
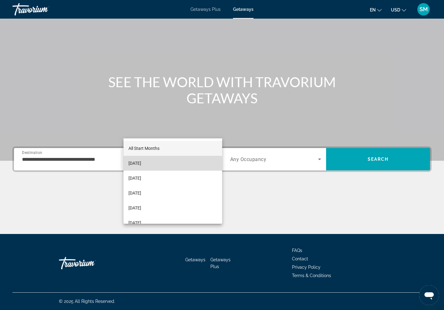
click at [158, 164] on mat-option "[DATE]" at bounding box center [172, 163] width 99 height 15
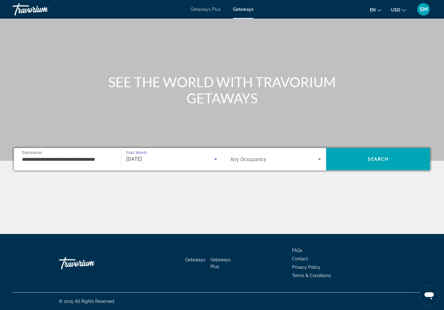
click at [264, 148] on div "Occupancy Any Occupancy" at bounding box center [275, 159] width 101 height 22
click at [262, 156] on span "Any Occupancy" at bounding box center [248, 159] width 36 height 6
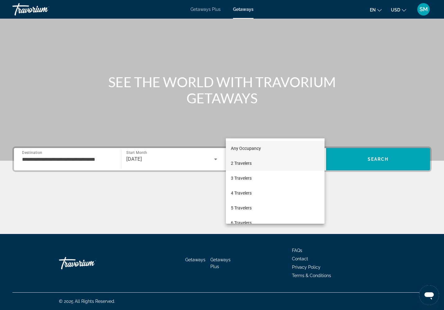
click at [248, 164] on span "2 Travelers" at bounding box center [241, 162] width 21 height 7
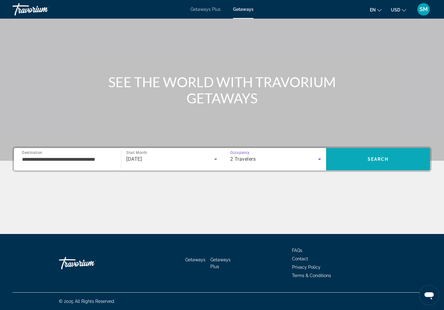
click at [389, 152] on span "Search" at bounding box center [378, 159] width 104 height 15
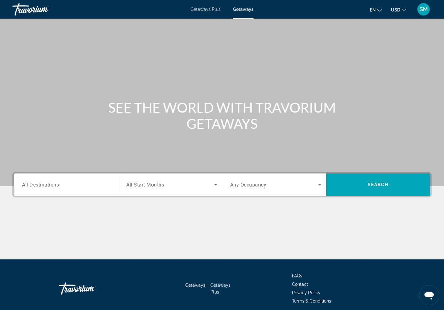
click at [198, 12] on span "Getaways Plus" at bounding box center [205, 9] width 30 height 5
click at [59, 187] on span "All Destinations" at bounding box center [40, 184] width 37 height 6
click at [62, 189] on input "Destination All Destinations" at bounding box center [67, 184] width 91 height 7
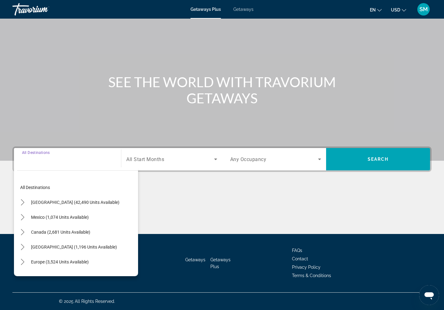
scroll to position [92, 0]
click at [75, 200] on span "[GEOGRAPHIC_DATA] (42,490 units available)" at bounding box center [75, 202] width 88 height 5
type input "**********"
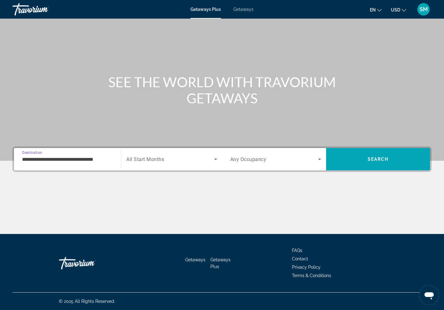
click at [159, 156] on span "All Start Months" at bounding box center [145, 159] width 38 height 6
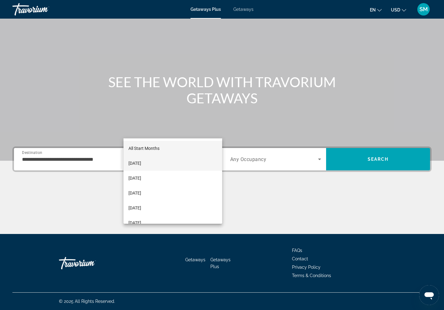
click at [141, 165] on span "[DATE]" at bounding box center [134, 162] width 13 height 7
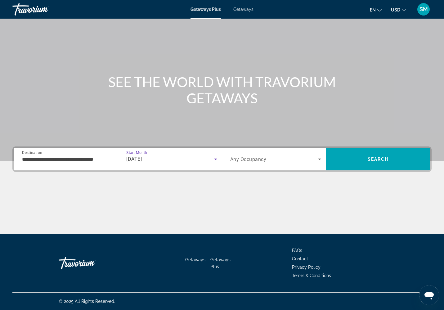
click at [258, 156] on span "Any Occupancy" at bounding box center [248, 159] width 36 height 6
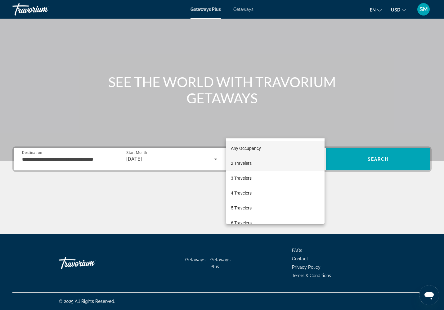
click at [277, 162] on mat-option "2 Travelers" at bounding box center [275, 163] width 99 height 15
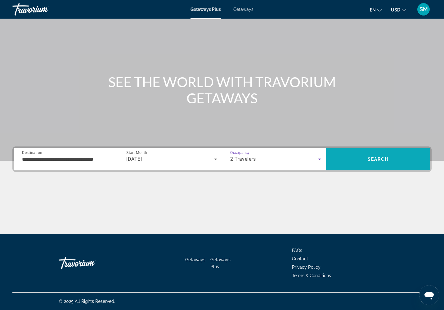
click at [384, 157] on span "Search" at bounding box center [377, 159] width 21 height 5
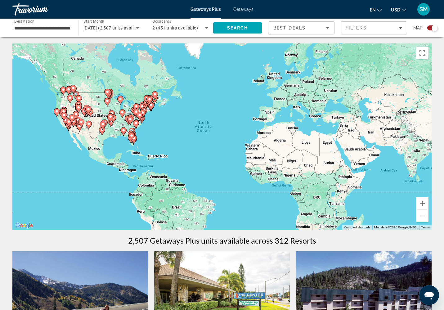
click at [111, 118] on image "Main content" at bounding box center [111, 117] width 4 height 4
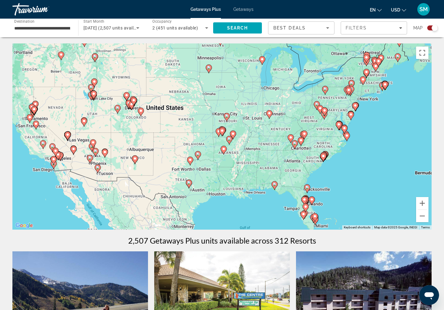
click at [222, 132] on image "Main content" at bounding box center [222, 131] width 4 height 4
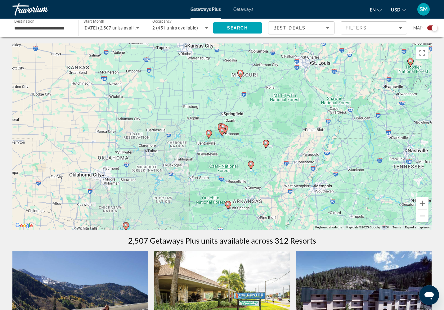
click at [222, 132] on image "Main content" at bounding box center [222, 131] width 4 height 4
type input "**********"
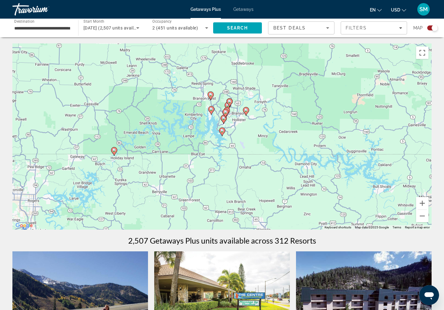
click at [227, 114] on image "Main content" at bounding box center [226, 112] width 4 height 4
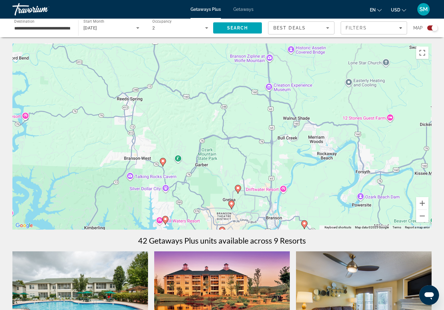
click at [305, 225] on image "Main content" at bounding box center [304, 223] width 4 height 4
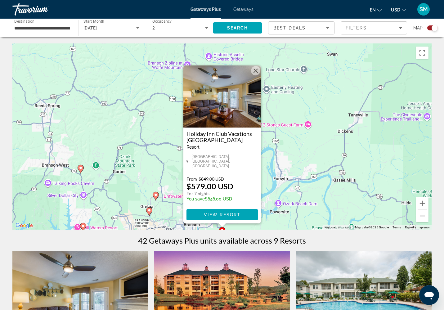
click at [261, 109] on img "Main content" at bounding box center [222, 96] width 78 height 62
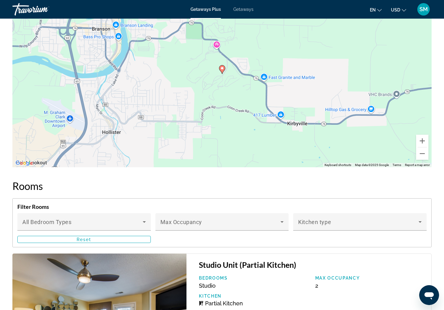
scroll to position [942, 0]
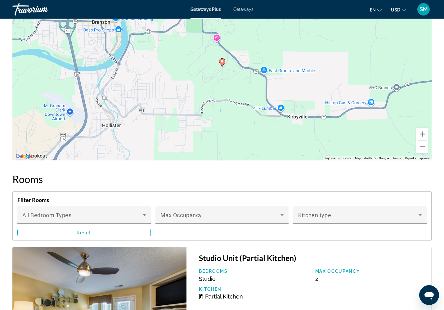
drag, startPoint x: 167, startPoint y: 69, endPoint x: 162, endPoint y: 69, distance: 4.7
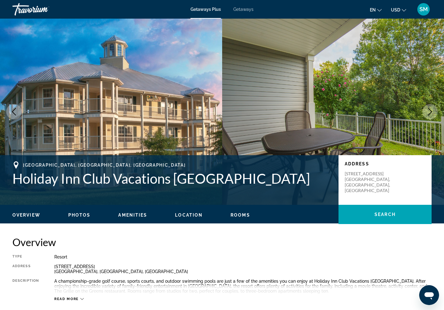
scroll to position [0, 0]
